Goal: Task Accomplishment & Management: Complete application form

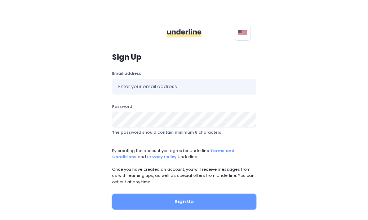
click at [184, 198] on button "Sign Up" at bounding box center [184, 202] width 144 height 16
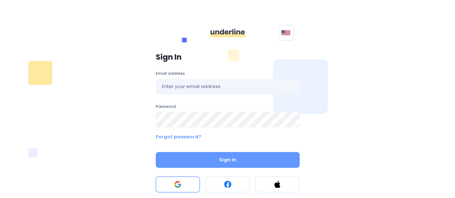
click at [183, 181] on button at bounding box center [178, 185] width 44 height 16
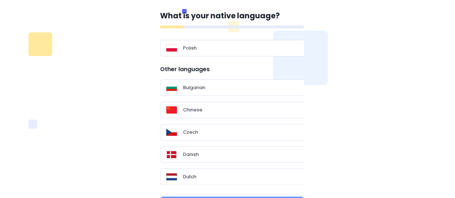
scroll to position [26, 0]
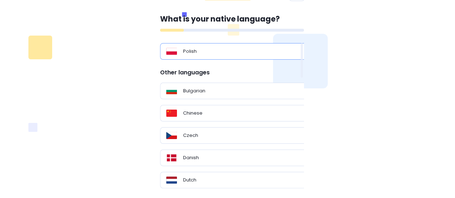
click at [297, 53] on div "Polish" at bounding box center [235, 51] width 138 height 7
click at [194, 92] on p "Bulgarian" at bounding box center [194, 90] width 22 height 7
click at [192, 111] on p "Chinese" at bounding box center [192, 113] width 19 height 7
click at [194, 131] on div "Czech" at bounding box center [235, 135] width 150 height 17
drag, startPoint x: 193, startPoint y: 152, endPoint x: 194, endPoint y: 156, distance: 4.6
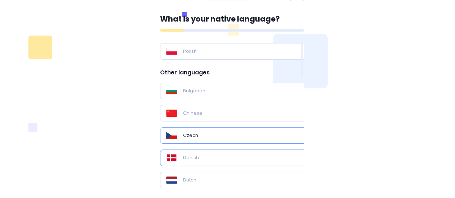
click at [193, 153] on div "Danish" at bounding box center [235, 158] width 150 height 17
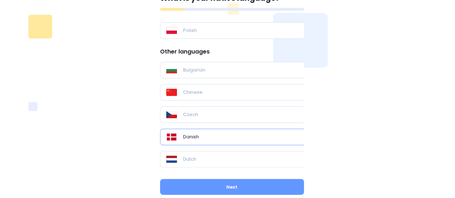
scroll to position [66, 0]
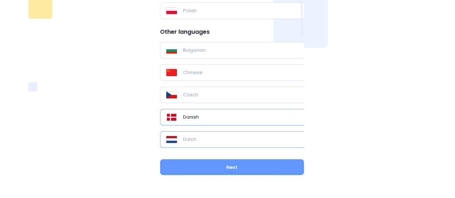
click at [212, 142] on div "Dutch" at bounding box center [235, 139] width 150 height 17
click at [209, 118] on div "Danish" at bounding box center [235, 117] width 138 height 7
click at [415, 147] on div "What is your native language? Polish Other languages Bulgarian Chinese Czech Da…" at bounding box center [227, 75] width 423 height 222
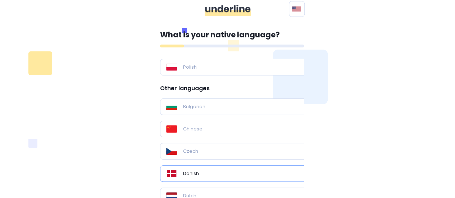
scroll to position [0, 0]
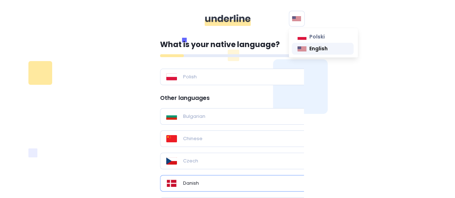
click at [316, 50] on span "English" at bounding box center [319, 49] width 18 height 8
click at [199, 52] on div "What is your native language? Polish Other languages Bulgarian Chinese Czech Da…" at bounding box center [232, 127] width 144 height 176
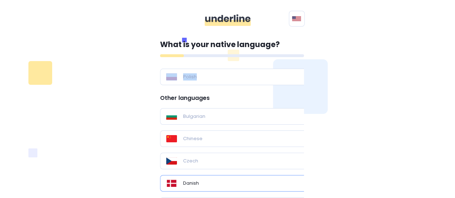
drag, startPoint x: 203, startPoint y: 56, endPoint x: 230, endPoint y: 59, distance: 26.8
click at [230, 59] on div "What is your native language? Polish Other languages Bulgarian Chinese Czech Da…" at bounding box center [232, 127] width 144 height 176
click at [222, 80] on div "Polish" at bounding box center [235, 76] width 138 height 7
click at [220, 78] on div "Polish" at bounding box center [235, 76] width 138 height 7
